Goal: Communication & Community: Share content

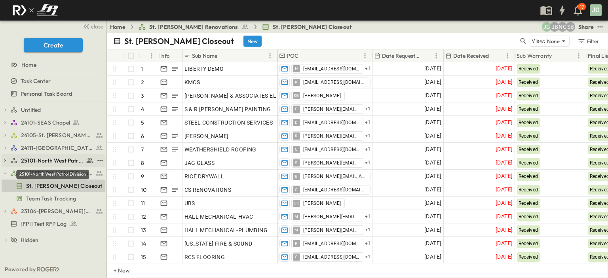
click at [48, 159] on span "25101-North West Patrol Division" at bounding box center [52, 161] width 63 height 8
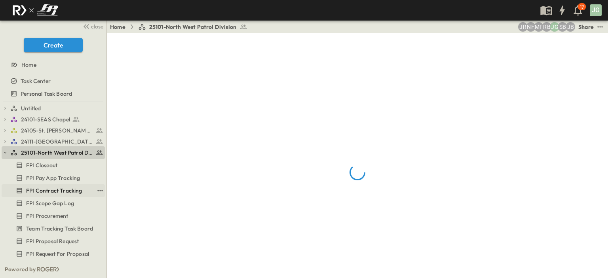
scroll to position [40, 0]
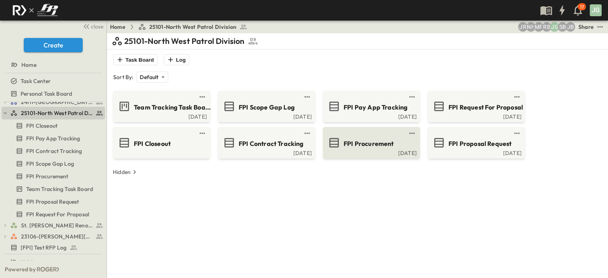
click at [367, 150] on div "[DATE]" at bounding box center [371, 152] width 92 height 6
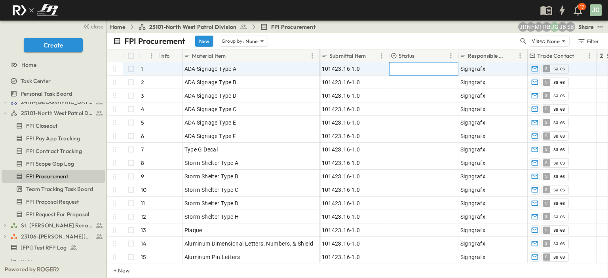
click at [399, 70] on div at bounding box center [424, 69] width 69 height 13
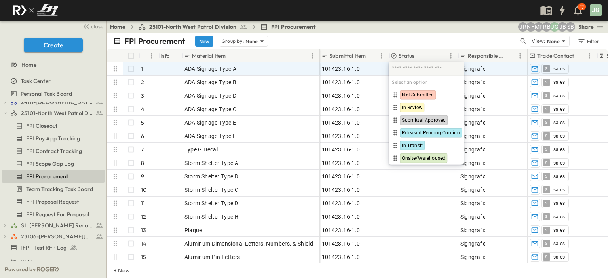
drag, startPoint x: 414, startPoint y: 33, endPoint x: 406, endPoint y: 48, distance: 17.4
click at [416, 33] on div "FPI Procurement New Group by: None View: None Filter" at bounding box center [357, 41] width 501 height 16
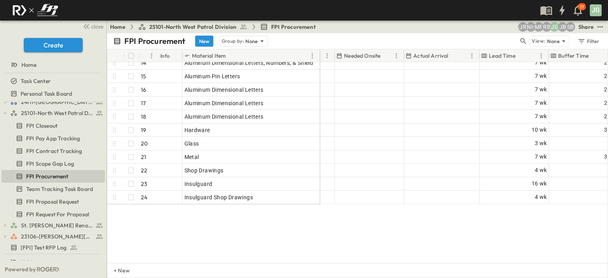
scroll to position [79, 401]
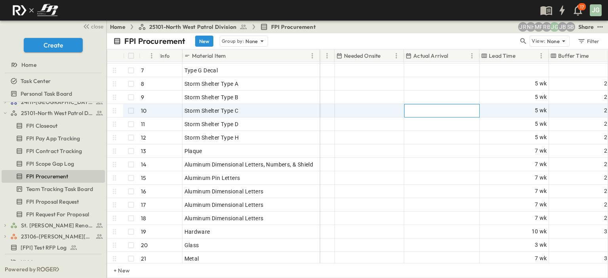
click at [434, 110] on div at bounding box center [442, 111] width 75 height 13
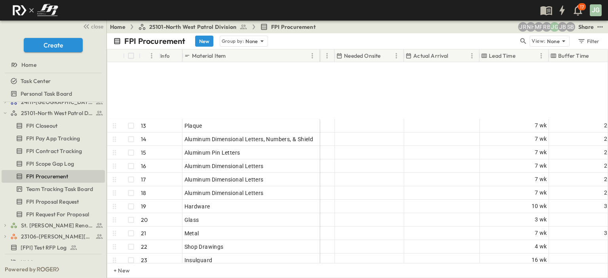
scroll to position [198, 401]
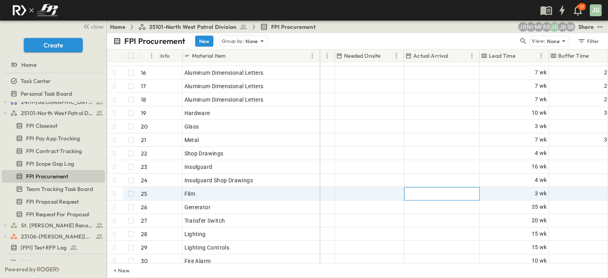
click at [431, 199] on div at bounding box center [442, 194] width 75 height 13
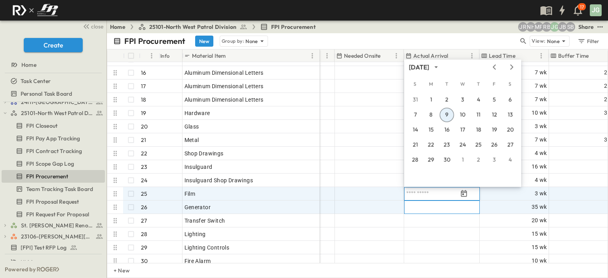
click at [428, 209] on div at bounding box center [442, 207] width 75 height 13
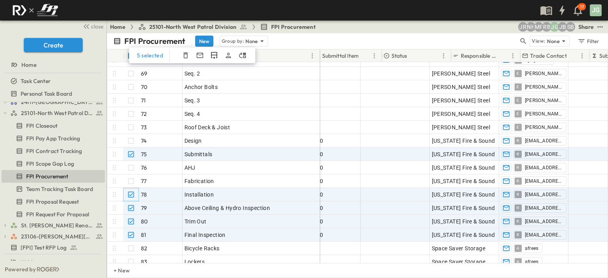
scroll to position [911, 0]
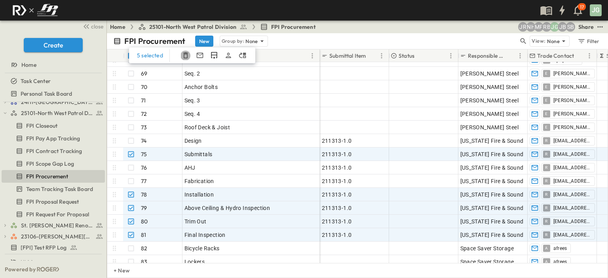
click at [184, 55] on icon "button" at bounding box center [186, 55] width 8 height 8
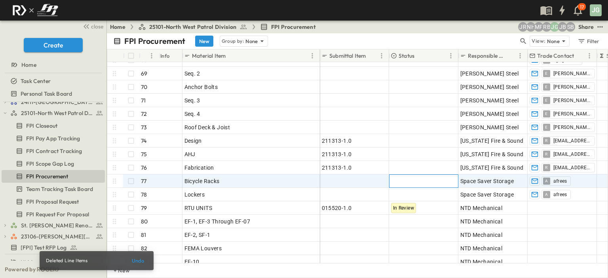
click at [404, 179] on div at bounding box center [424, 181] width 69 height 13
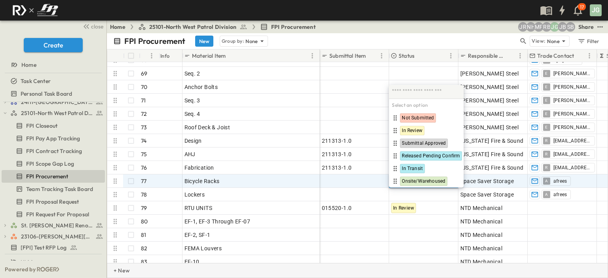
click at [216, 266] on div "+ New" at bounding box center [357, 270] width 501 height 15
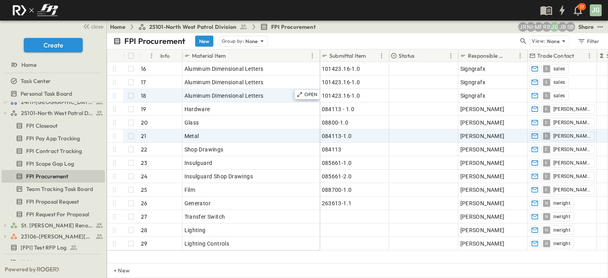
scroll to position [142, 0]
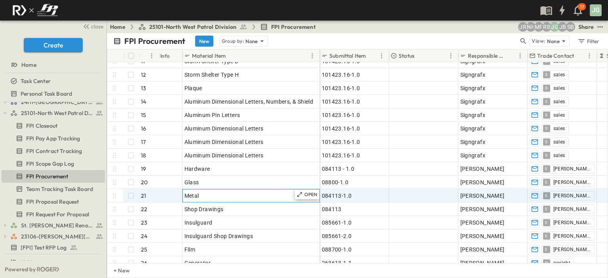
click at [193, 197] on span "Metal" at bounding box center [192, 196] width 15 height 8
click at [185, 194] on span "Metal" at bounding box center [192, 196] width 15 height 8
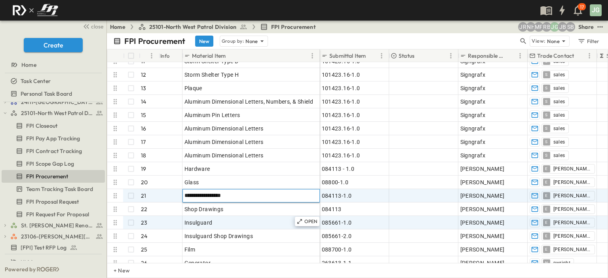
type input "**********"
click at [221, 223] on div "Insulguard" at bounding box center [251, 222] width 133 height 11
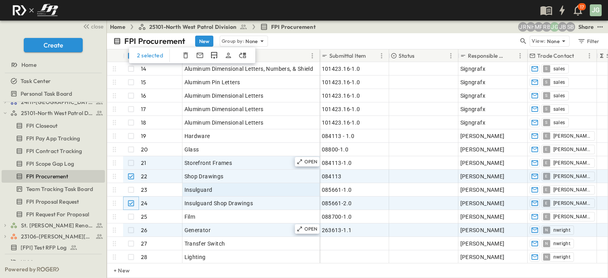
scroll to position [182, 0]
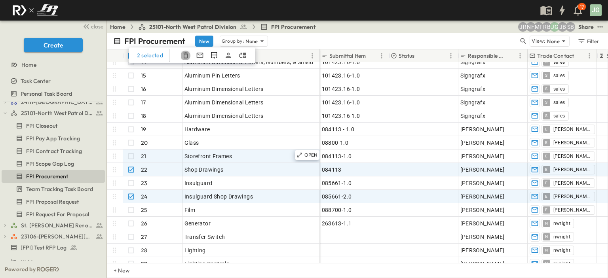
click at [183, 54] on icon "button" at bounding box center [185, 56] width 5 height 6
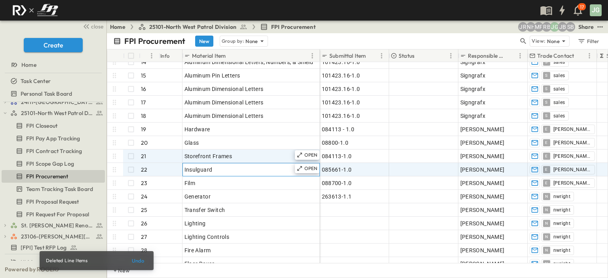
click at [219, 170] on div "Insulguard" at bounding box center [251, 169] width 133 height 11
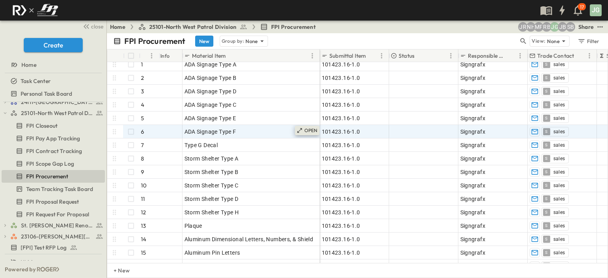
scroll to position [0, 0]
